Goal: Obtain resource: Download file/media

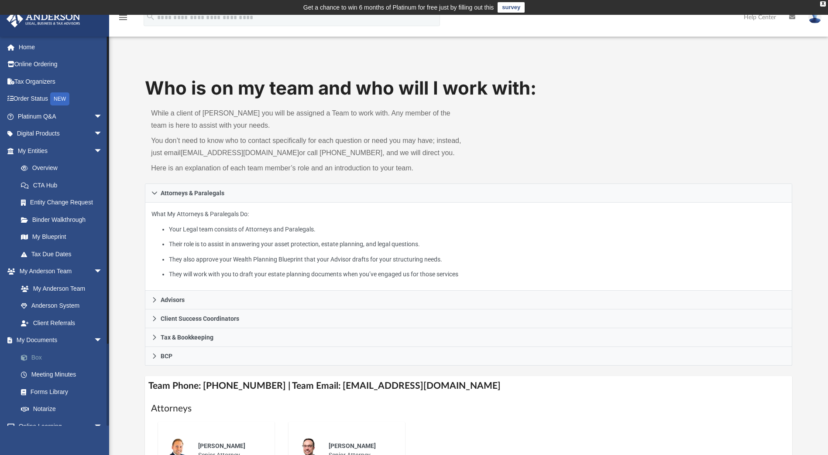
click at [48, 357] on link "Box" at bounding box center [63, 357] width 103 height 17
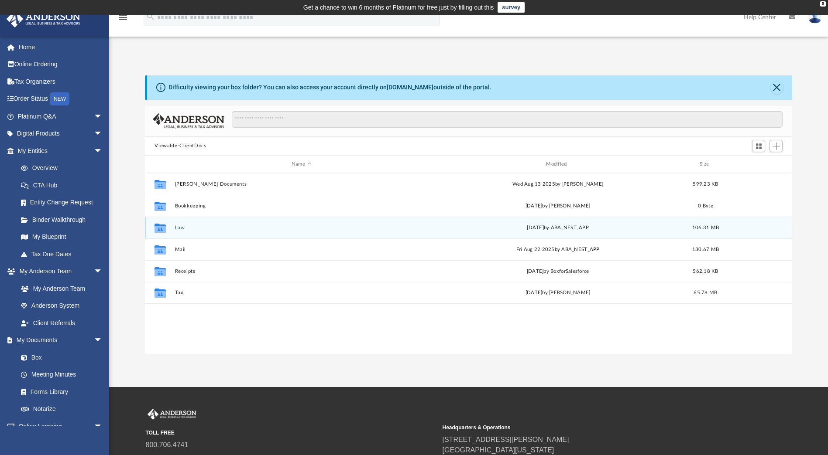
scroll to position [192, 640]
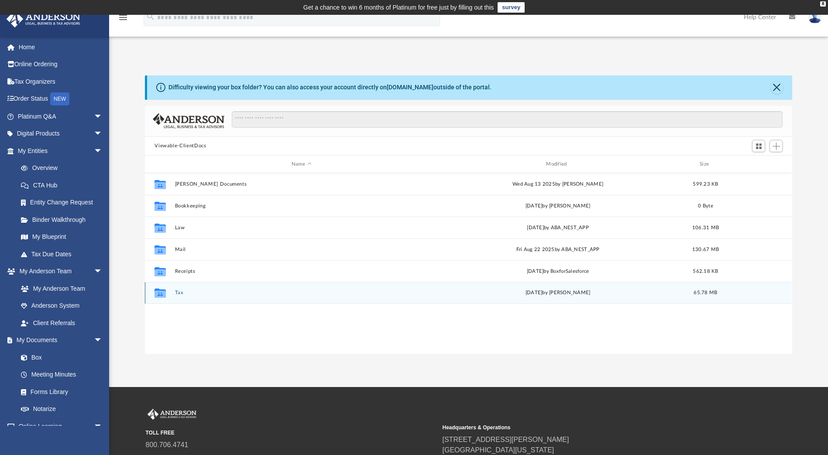
click at [184, 292] on button "Tax" at bounding box center [301, 294] width 253 height 6
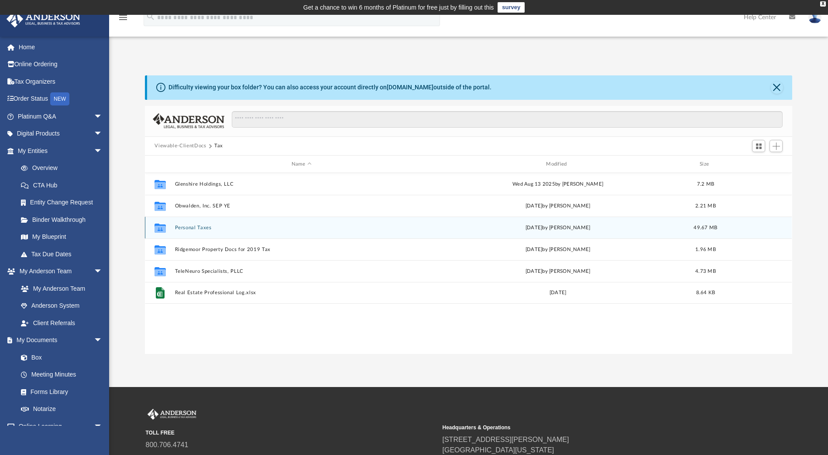
click at [206, 228] on button "Personal Taxes" at bounding box center [301, 228] width 253 height 6
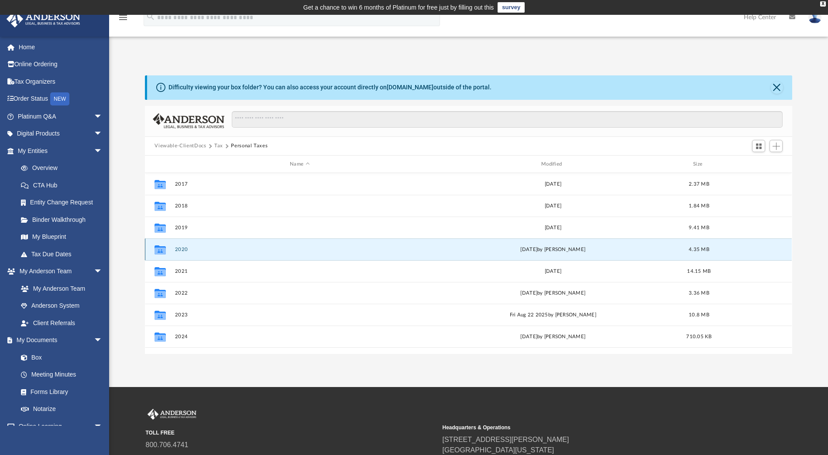
click at [244, 249] on button "2020" at bounding box center [300, 250] width 250 height 6
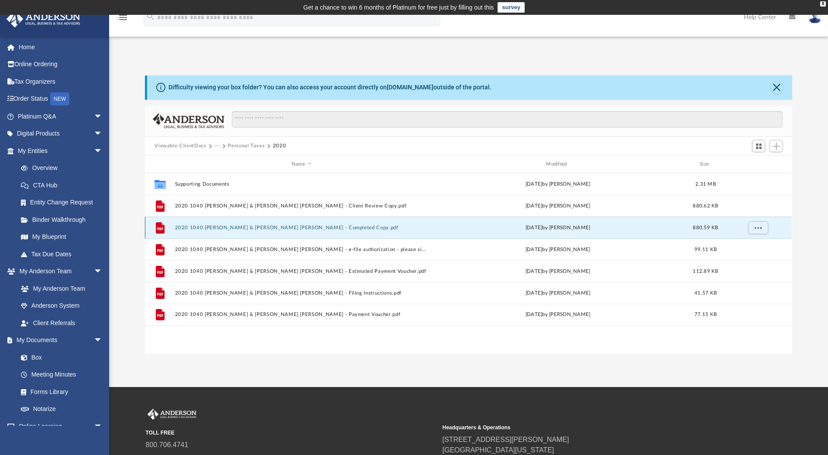
click at [224, 229] on button "2020 1040 [PERSON_NAME] & [PERSON_NAME] [PERSON_NAME] - Completed Copy.pdf" at bounding box center [301, 228] width 253 height 6
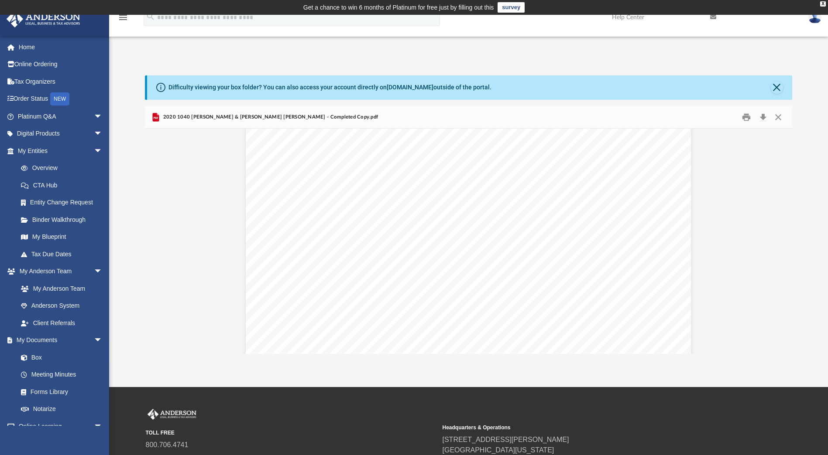
scroll to position [13569, 0]
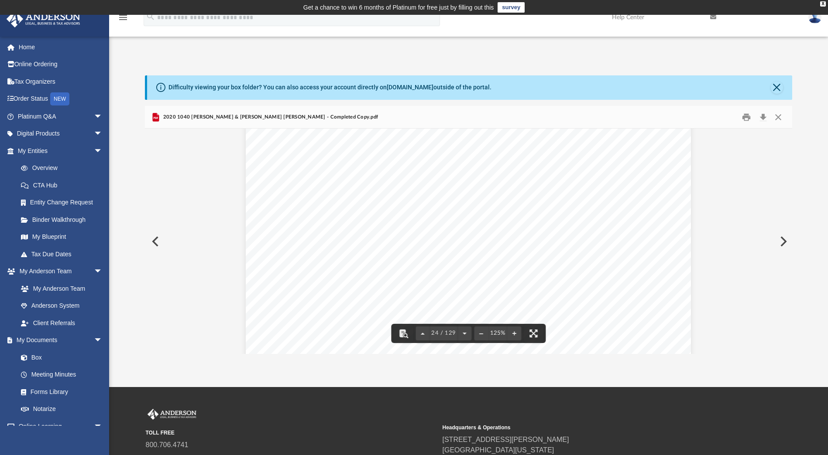
click at [805, 259] on div "Difficulty viewing your box folder? You can also access your account directly o…" at bounding box center [468, 214] width 719 height 279
click at [400, 370] on div "App [EMAIL_ADDRESS][DOMAIN_NAME] Sign Out [EMAIL_ADDRESS][DOMAIN_NAME] Home Onl…" at bounding box center [414, 201] width 828 height 373
